Goal: Book appointment/travel/reservation

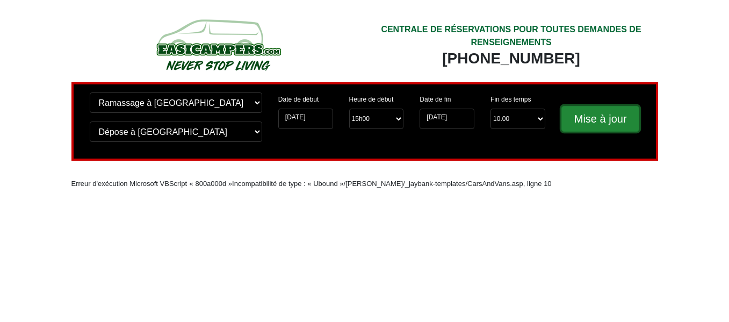
click at [596, 124] on input "Mise à jour" at bounding box center [601, 119] width 78 height 26
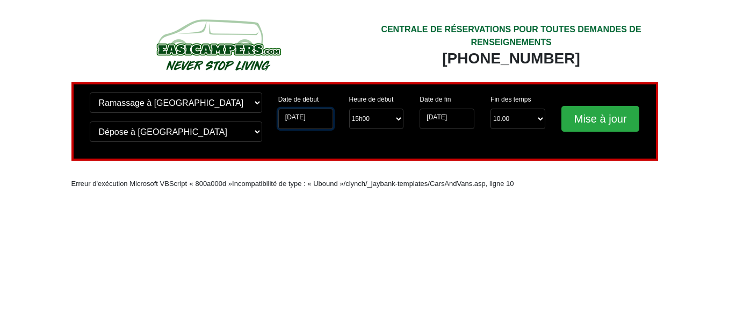
click at [308, 118] on input "02-09-2025" at bounding box center [305, 119] width 55 height 20
click at [319, 122] on input "02-09-2025" at bounding box center [305, 119] width 55 height 20
click at [304, 116] on input "02-09-2025" at bounding box center [305, 119] width 55 height 20
click at [288, 120] on input "02-09-2025" at bounding box center [305, 119] width 55 height 20
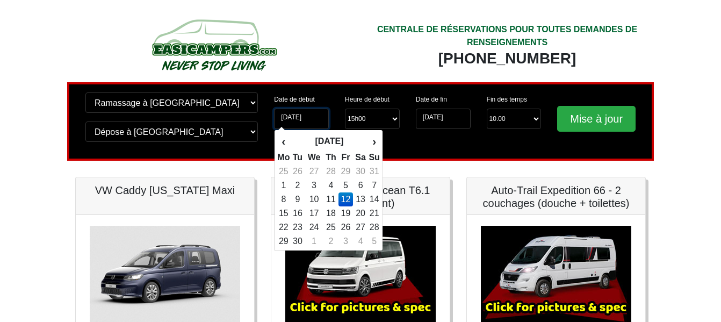
click at [292, 119] on input "12-09-2025" at bounding box center [301, 119] width 55 height 20
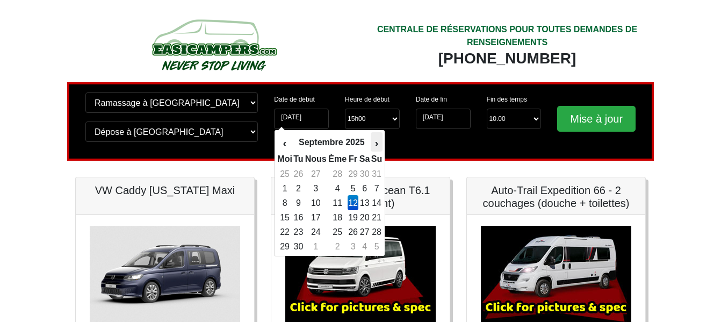
click at [377, 144] on font "›" at bounding box center [377, 143] width 4 height 12
click at [340, 219] on font "23" at bounding box center [338, 217] width 10 height 9
type input "[DATE]"
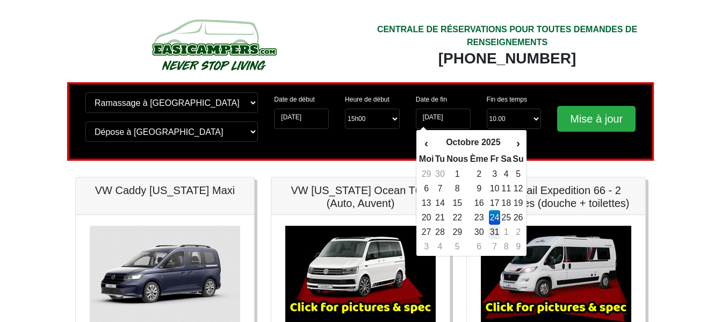
click at [498, 237] on font "31" at bounding box center [495, 231] width 10 height 9
type input "[DATE]"
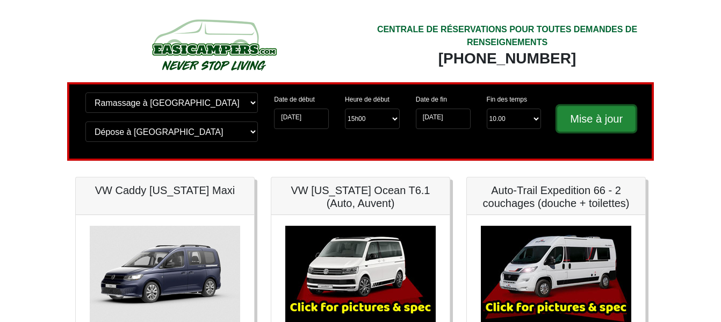
click at [606, 117] on input "Mise à jour" at bounding box center [596, 119] width 78 height 26
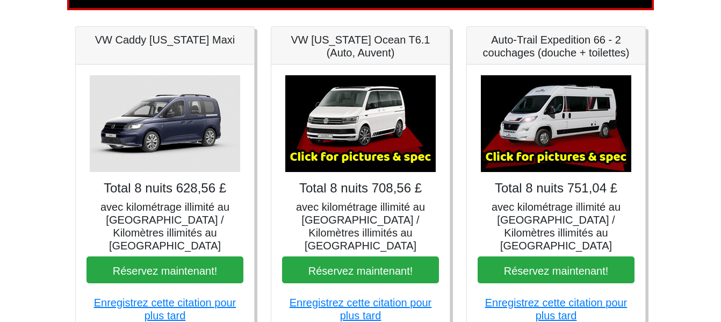
scroll to position [172, 0]
